Goal: Transaction & Acquisition: Subscribe to service/newsletter

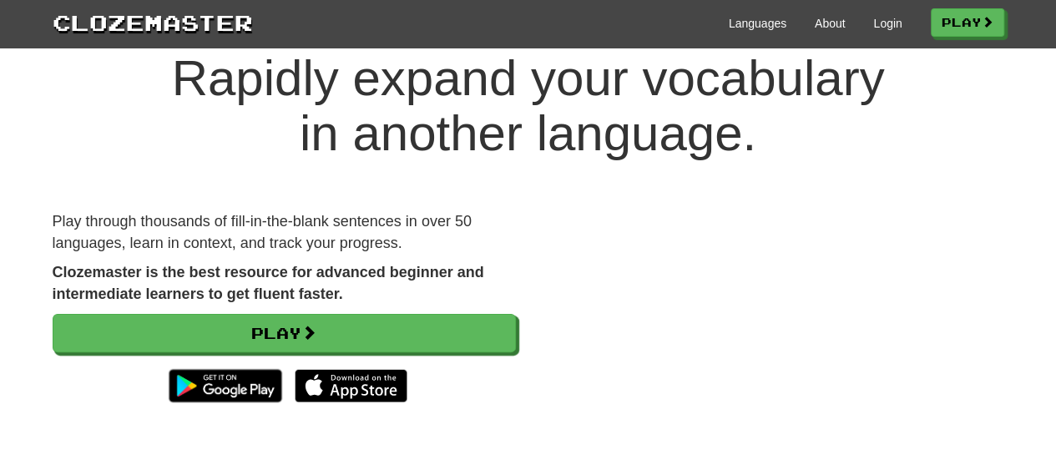
scroll to position [55, 0]
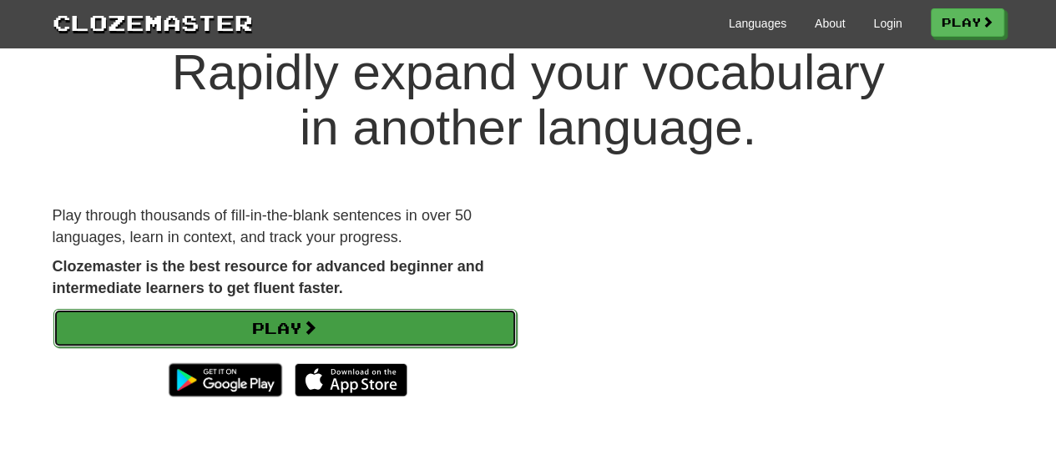
click at [308, 335] on span at bounding box center [309, 327] width 15 height 15
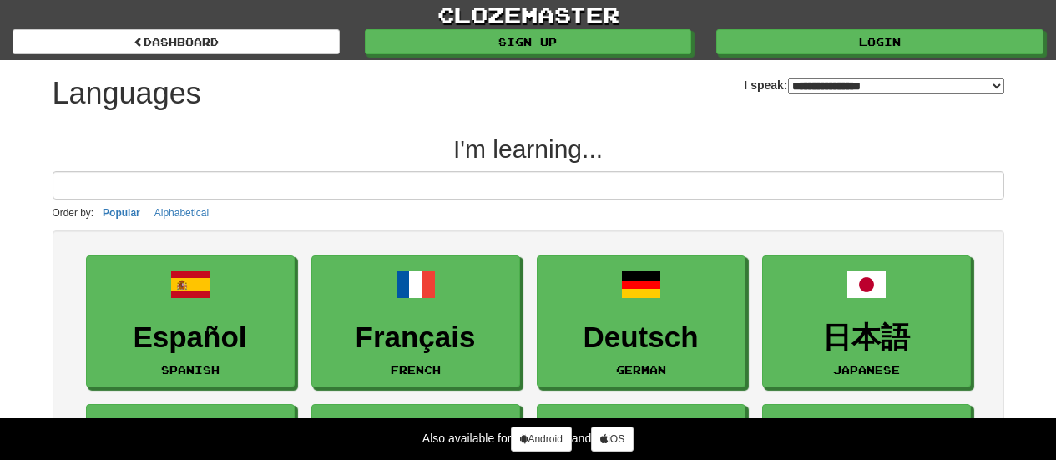
select select "*******"
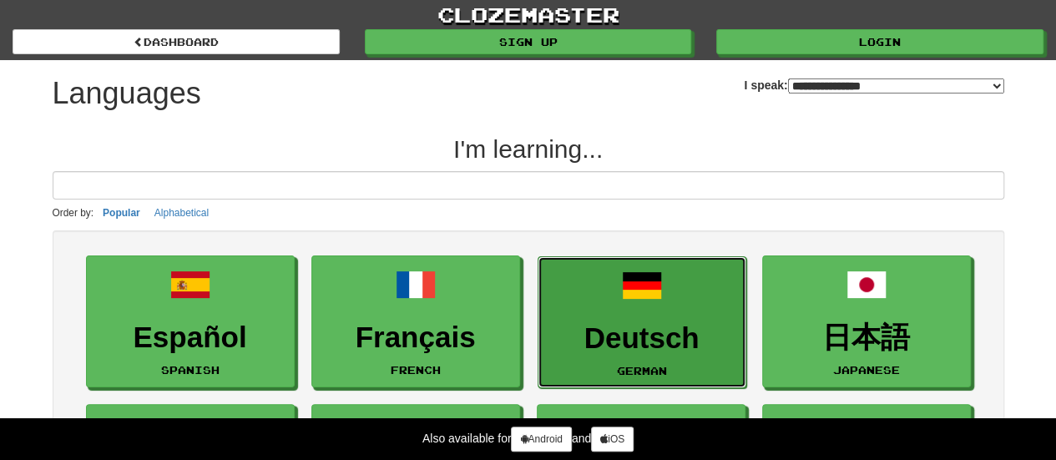
click at [634, 303] on span at bounding box center [642, 285] width 40 height 40
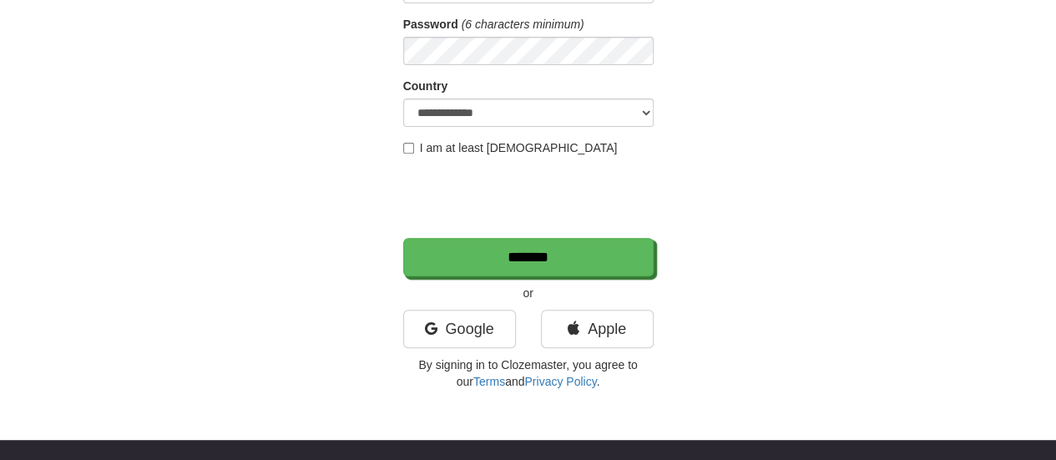
scroll to position [247, 0]
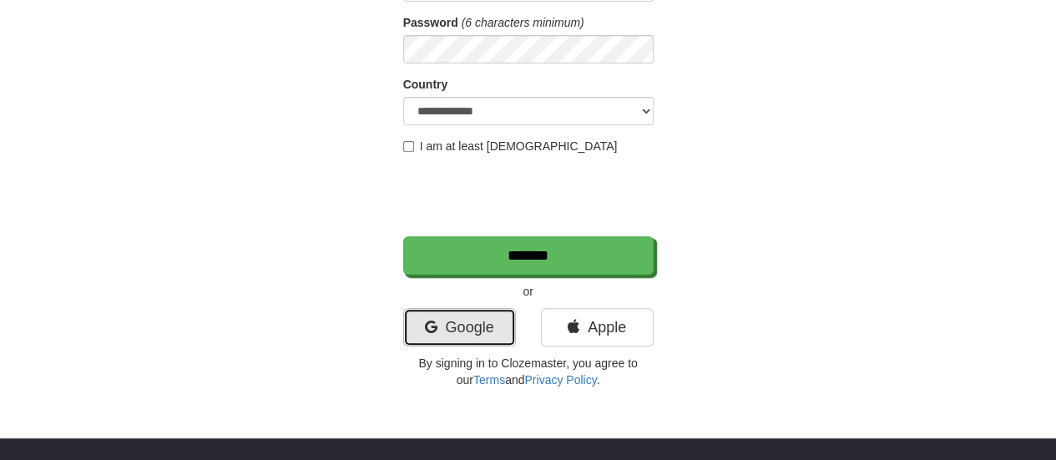
click at [454, 328] on link "Google" at bounding box center [459, 327] width 113 height 38
